Goal: Information Seeking & Learning: Learn about a topic

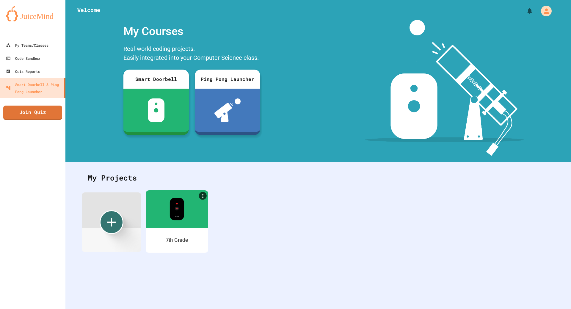
click at [198, 218] on div at bounding box center [177, 208] width 62 height 37
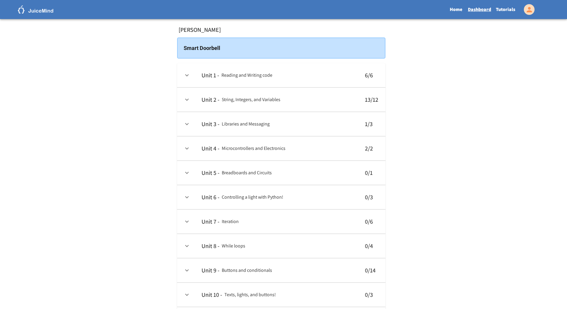
click at [513, 3] on link "Tutorials" at bounding box center [505, 10] width 24 height 14
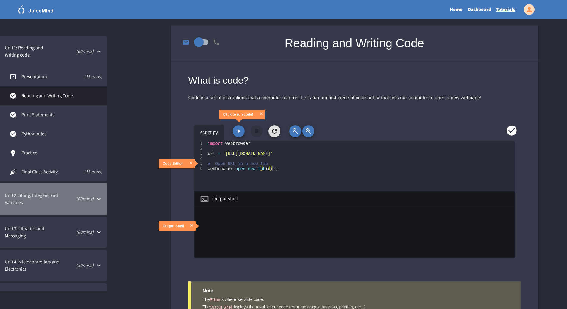
click at [53, 193] on span "Unit 2: String, Integers, and Variables" at bounding box center [32, 199] width 55 height 14
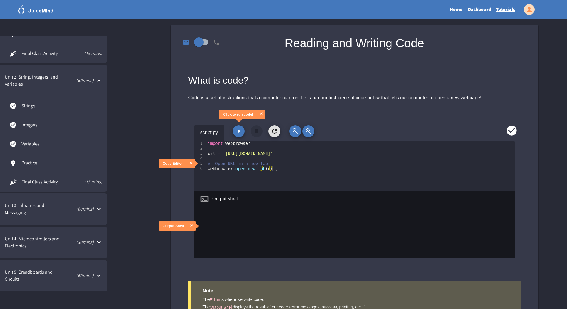
scroll to position [119, 0]
click at [42, 204] on span "Unit 3: Libraries and Messaging" at bounding box center [31, 208] width 52 height 14
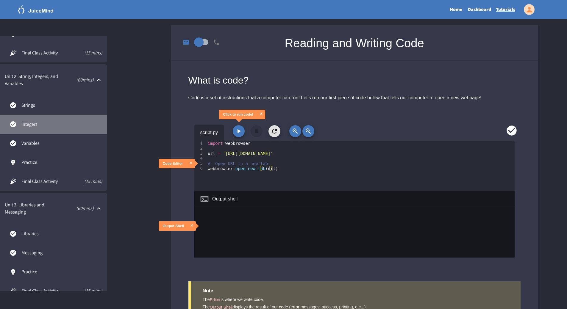
click at [48, 126] on span "Integers" at bounding box center [61, 124] width 81 height 7
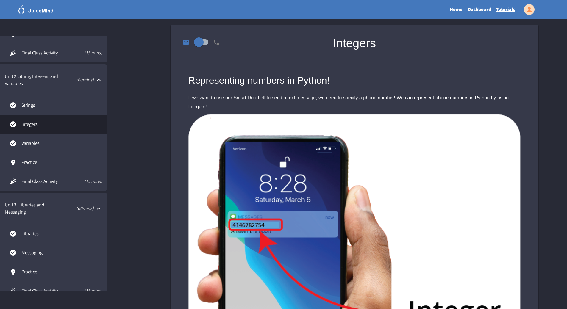
click at [35, 146] on span "Variables" at bounding box center [61, 143] width 81 height 7
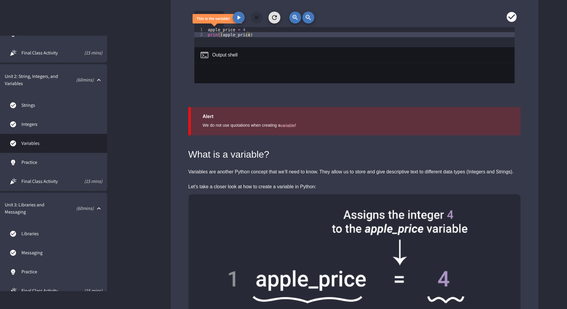
scroll to position [506, 0]
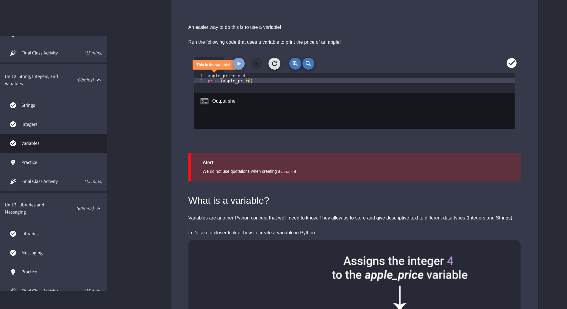
click at [237, 62] on icon "button" at bounding box center [238, 63] width 7 height 7
click at [224, 40] on div "Run the following code that uses a variable to print the price of an apple!" at bounding box center [354, 42] width 332 height 9
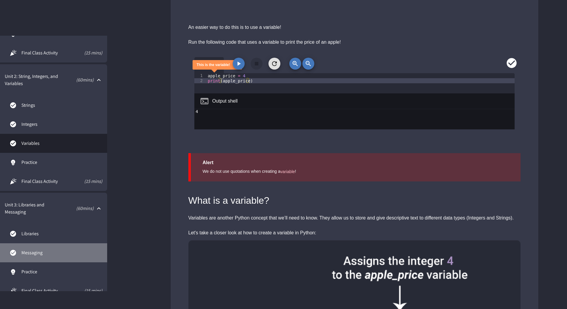
click at [27, 252] on span "Messaging" at bounding box center [61, 252] width 81 height 7
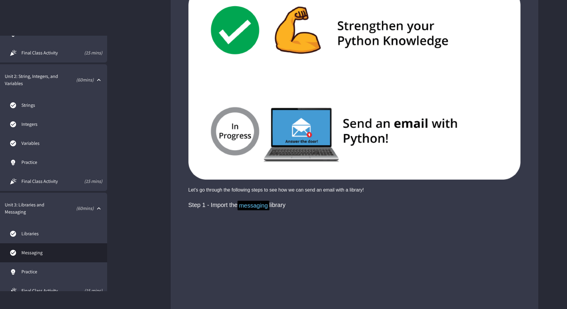
scroll to position [149, 0]
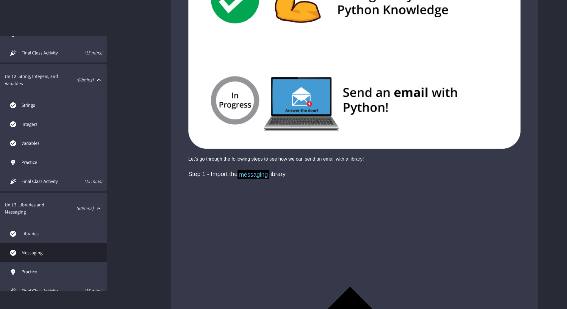
click at [44, 127] on span "Integers" at bounding box center [61, 124] width 81 height 7
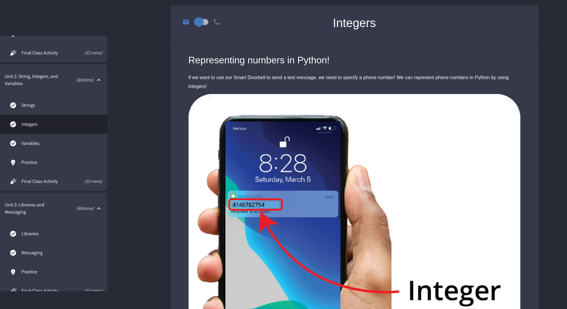
scroll to position [30, 0]
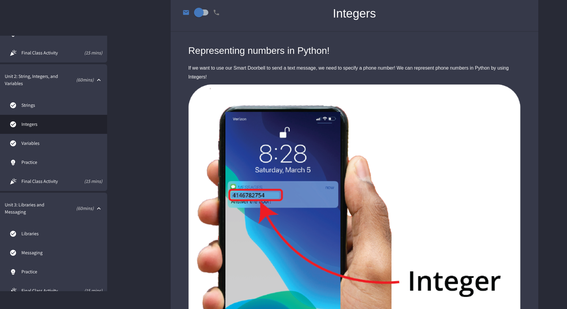
click at [44, 248] on link "Messaging" at bounding box center [53, 252] width 107 height 19
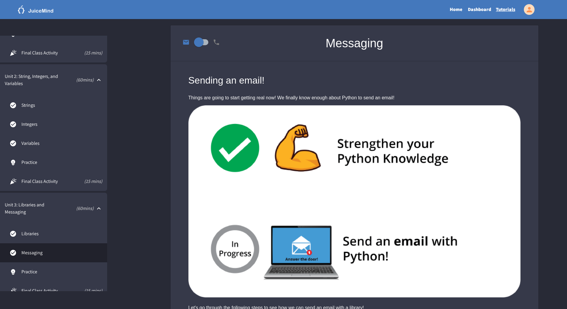
click at [34, 128] on span "Integers" at bounding box center [61, 124] width 81 height 7
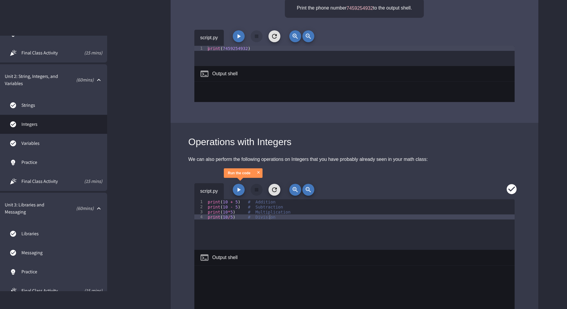
scroll to position [863, 0]
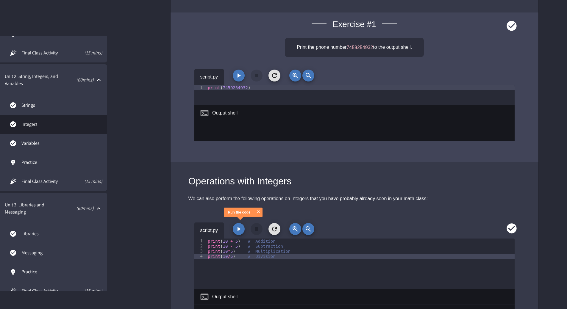
click at [235, 81] on div "script.py" at bounding box center [354, 77] width 320 height 16
click at [237, 77] on icon "button" at bounding box center [238, 75] width 7 height 7
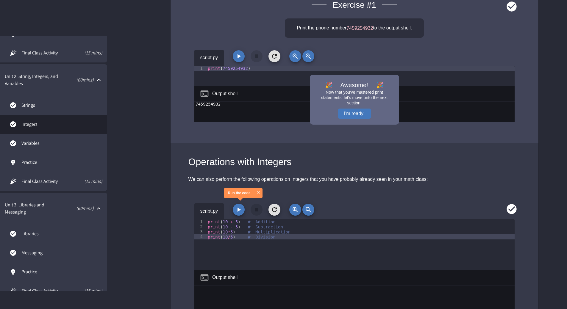
scroll to position [893, 0]
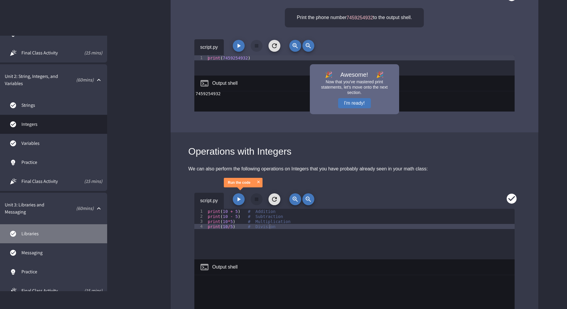
click at [37, 239] on link "Libraries" at bounding box center [53, 233] width 107 height 19
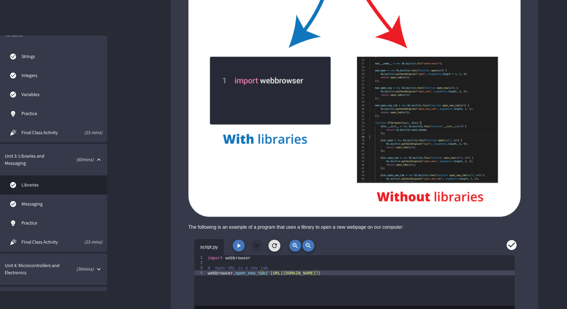
scroll to position [179, 0]
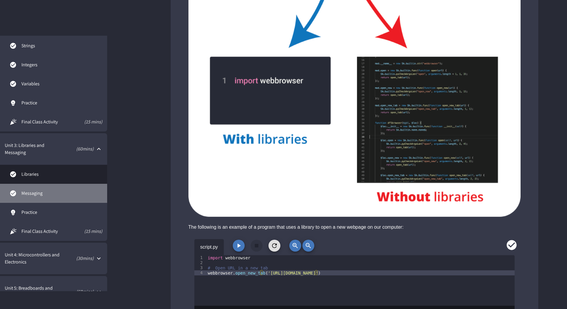
click at [49, 194] on span "Messaging" at bounding box center [61, 193] width 81 height 7
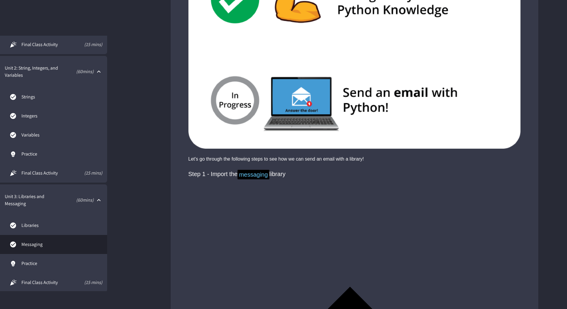
scroll to position [119, 0]
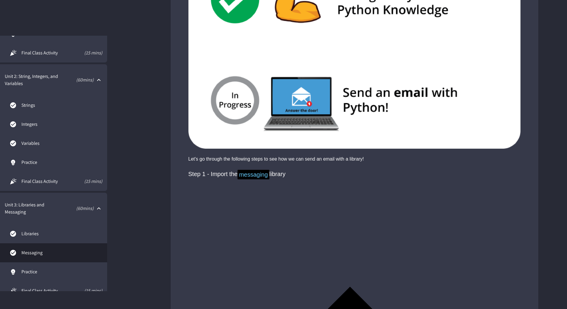
click at [42, 139] on link "Variables" at bounding box center [53, 143] width 107 height 19
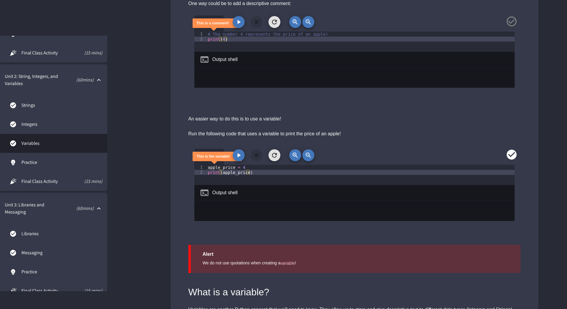
scroll to position [417, 0]
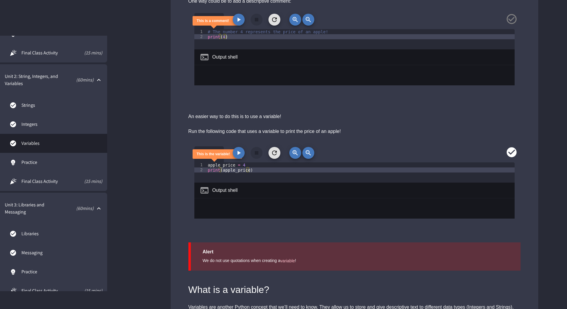
click at [237, 155] on icon "button" at bounding box center [238, 152] width 7 height 7
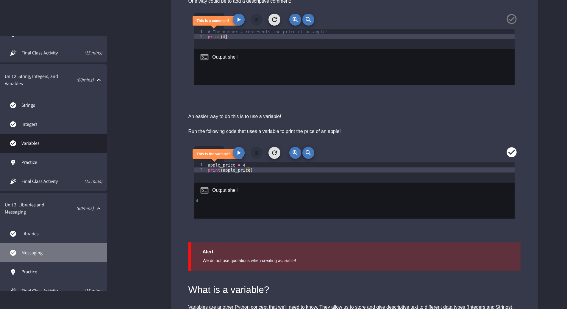
click at [24, 256] on span "Messaging" at bounding box center [61, 252] width 81 height 7
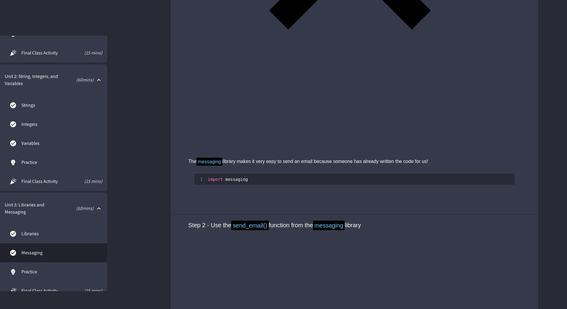
scroll to position [625, 0]
